Goal: Information Seeking & Learning: Learn about a topic

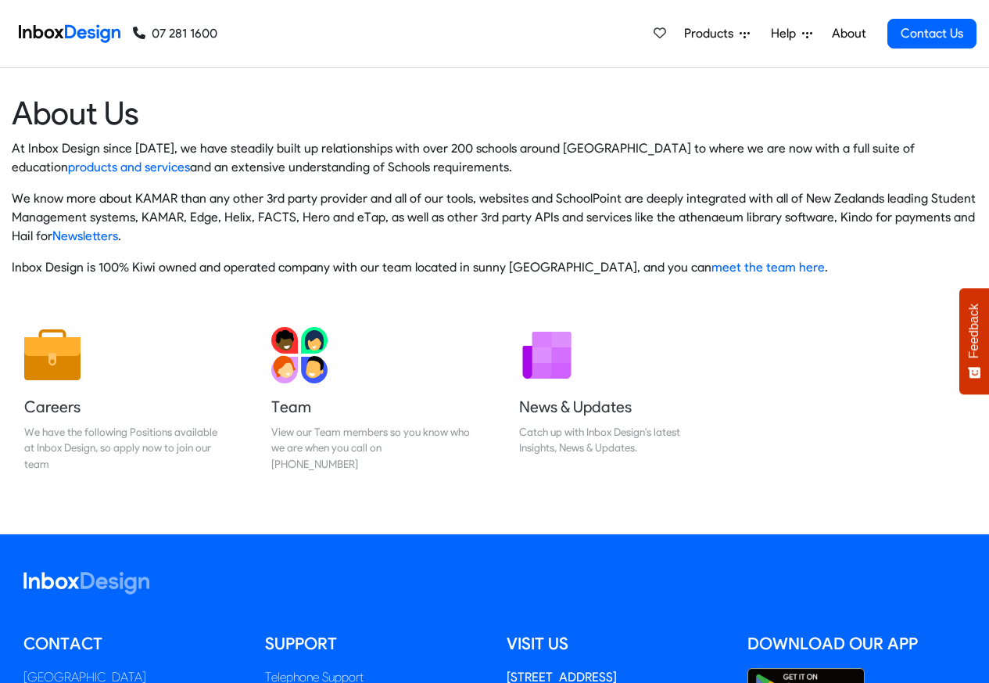
click at [561, 276] on p "Inbox Design is 100% Kiwi owned and operated company with our team located in s…" at bounding box center [495, 267] width 966 height 19
